Goal: Check status

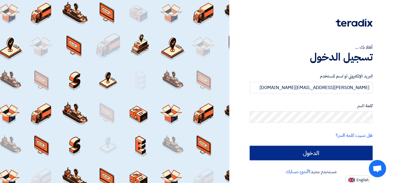
click at [302, 153] on input "الدخول" at bounding box center [310, 152] width 123 height 14
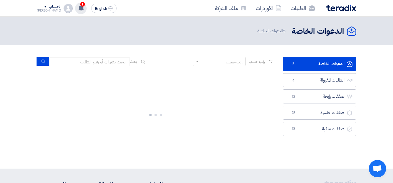
click at [78, 10] on use at bounding box center [81, 8] width 6 height 6
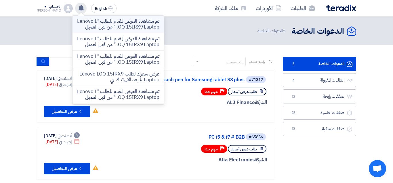
click at [118, 17] on li "تم مشاهدة العرض المقدم للطلب "Lenovo LOQ 15IRX9 Laptop. " من قبل العميل" at bounding box center [117, 25] width 91 height 18
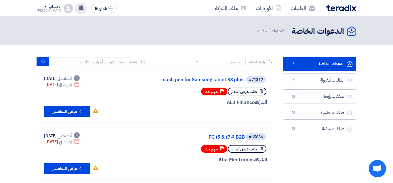
click at [75, 9] on div "تم مشاهدة العرض المقدم للطلب "Lenovo LOQ 15IRX9 Laptop. " من قبل العميل تم مشاه…" at bounding box center [80, 8] width 11 height 11
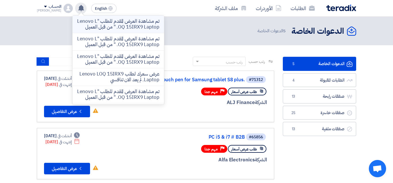
click at [124, 25] on p "تم مشاهدة العرض المقدم للطلب "Lenovo LOQ 15IRX9 Laptop. " من قبل العميل" at bounding box center [118, 23] width 82 height 11
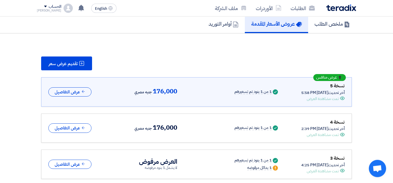
scroll to position [44, 0]
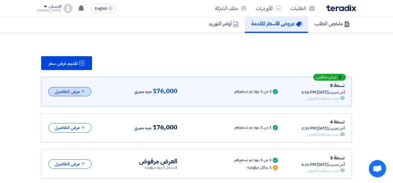
click at [74, 91] on button "عرض التفاصيل" at bounding box center [69, 91] width 43 height 9
